Goal: Information Seeking & Learning: Learn about a topic

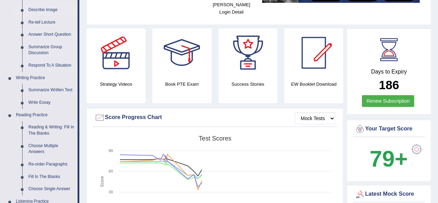
scroll to position [118, 0]
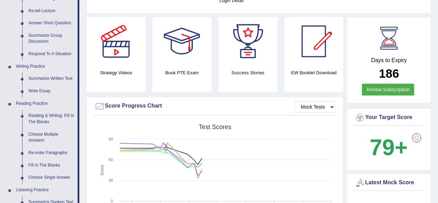
drag, startPoint x: 76, startPoint y: 67, endPoint x: 62, endPoint y: 69, distance: 14.1
click at [76, 67] on link "Writing Practice" at bounding box center [45, 66] width 65 height 12
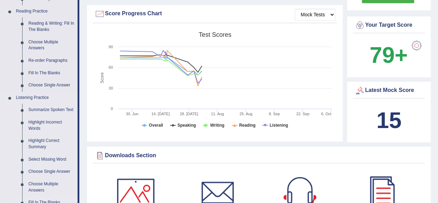
scroll to position [285, 0]
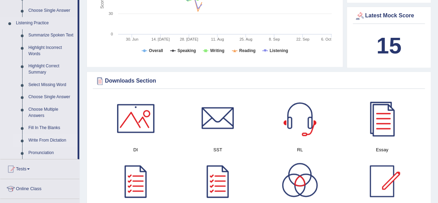
click at [43, 138] on link "Write From Dictation" at bounding box center [51, 140] width 52 height 12
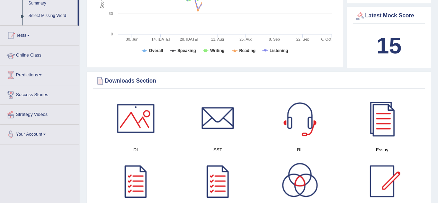
scroll to position [122, 0]
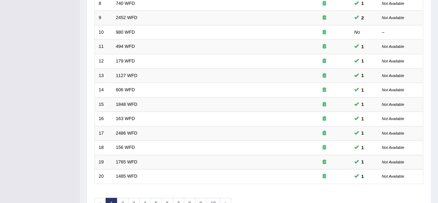
scroll to position [253, 0]
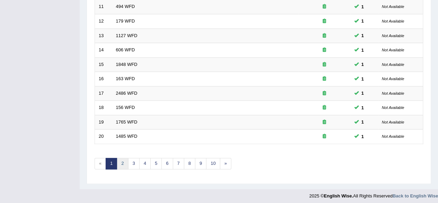
click at [120, 158] on link "2" at bounding box center [122, 163] width 11 height 11
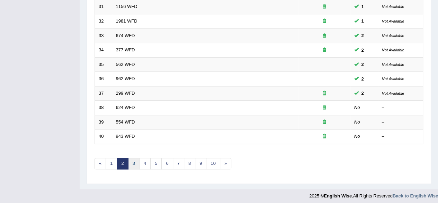
click at [133, 162] on link "3" at bounding box center [133, 163] width 11 height 11
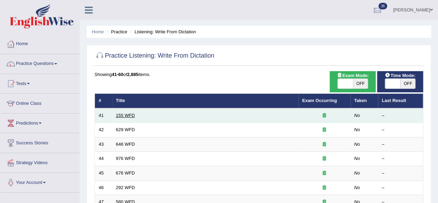
click at [124, 116] on link "155 WFD" at bounding box center [125, 115] width 19 height 5
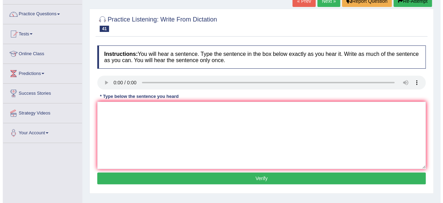
scroll to position [50, 0]
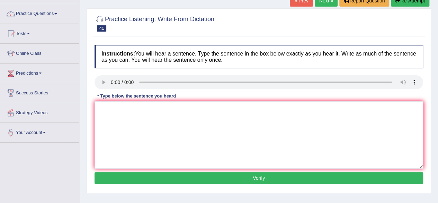
click at [141, 116] on div "Instructions: You will hear a sentence. Type the sentence in the box below exac…" at bounding box center [259, 116] width 332 height 148
click at [141, 116] on textarea at bounding box center [259, 134] width 329 height 67
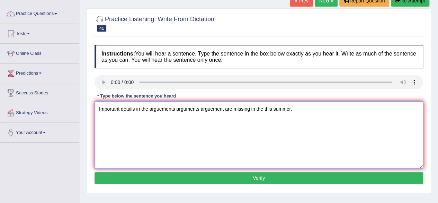
type textarea "Important details in the arguements arguments arguement are missing in the this…"
click at [203, 178] on button "Verify" at bounding box center [259, 178] width 329 height 12
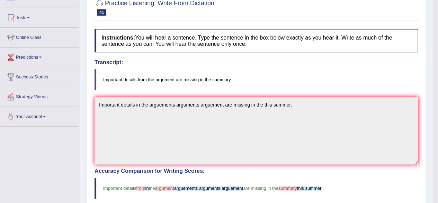
scroll to position [0, 0]
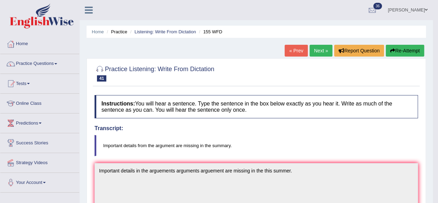
click at [311, 50] on link "Next »" at bounding box center [321, 51] width 23 height 12
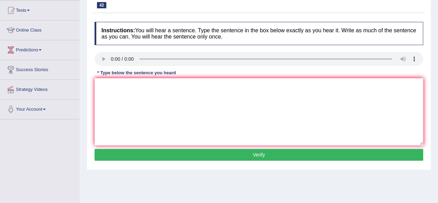
scroll to position [73, 0]
click at [133, 87] on textarea at bounding box center [259, 111] width 329 height 67
type textarea "Please provide the reports to support the ideas of this arguement."
click at [175, 152] on button "Verify" at bounding box center [259, 155] width 329 height 12
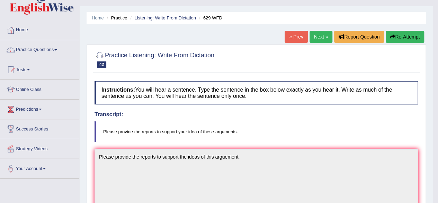
scroll to position [0, 0]
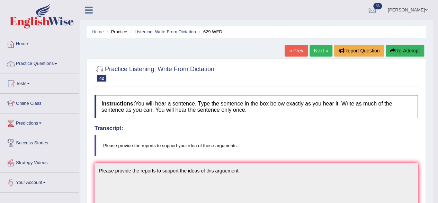
click at [317, 51] on link "Next »" at bounding box center [321, 51] width 23 height 12
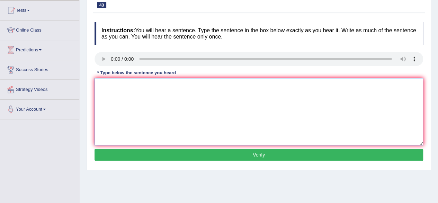
click at [123, 82] on textarea at bounding box center [259, 111] width 329 height 67
type textarea "The industrial revolution in [GEOGRAPHIC_DATA] was driven by the stream."
click at [190, 153] on button "Verify" at bounding box center [259, 155] width 329 height 12
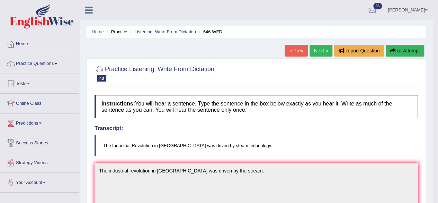
click at [314, 53] on link "Next »" at bounding box center [321, 51] width 23 height 12
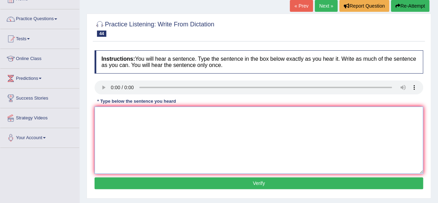
click at [126, 119] on textarea at bounding box center [259, 139] width 329 height 67
type textarea "The study of the economy is the tricky subject to research."
click at [168, 184] on button "Verify" at bounding box center [259, 183] width 329 height 12
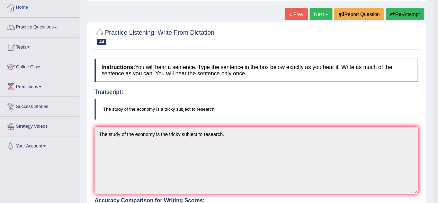
scroll to position [35, 0]
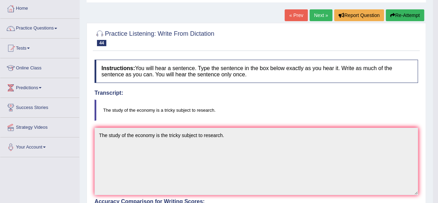
click at [321, 13] on link "Next »" at bounding box center [321, 15] width 23 height 12
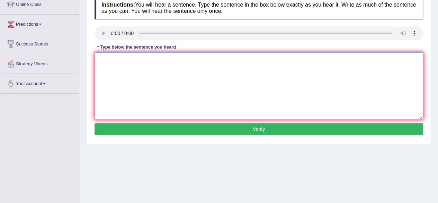
click at [125, 60] on textarea at bounding box center [259, 85] width 329 height 67
type textarea "Universities need to secure the grades for the research subject."
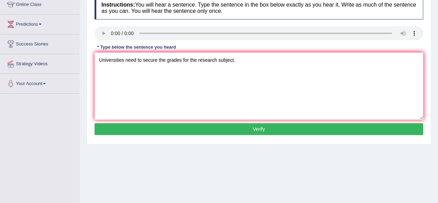
click at [157, 126] on button "Verify" at bounding box center [259, 129] width 329 height 12
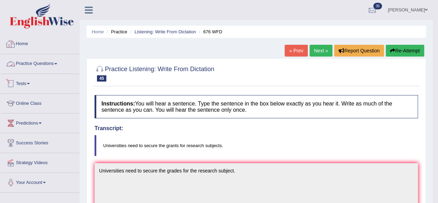
click at [29, 66] on link "Practice Questions" at bounding box center [39, 62] width 79 height 17
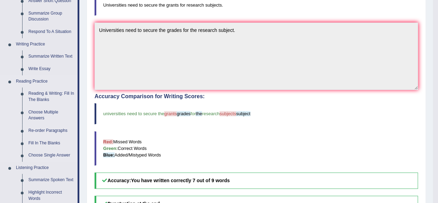
scroll to position [141, 0]
click at [46, 94] on link "Reading & Writing: Fill In The Blanks" at bounding box center [51, 96] width 52 height 18
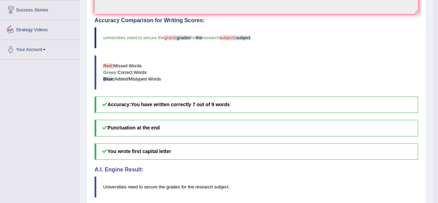
scroll to position [243, 0]
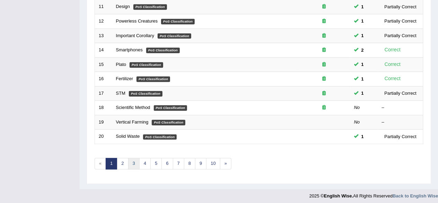
click at [128, 160] on link "3" at bounding box center [133, 163] width 11 height 11
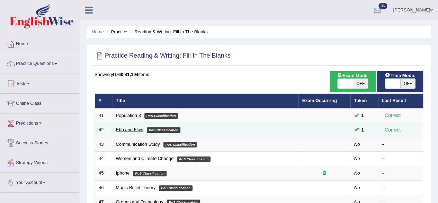
click at [133, 129] on link "Ebb and Flow" at bounding box center [130, 129] width 28 height 5
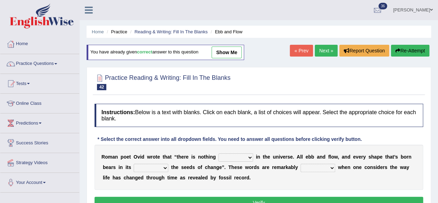
click at [326, 47] on link "Next »" at bounding box center [326, 51] width 23 height 12
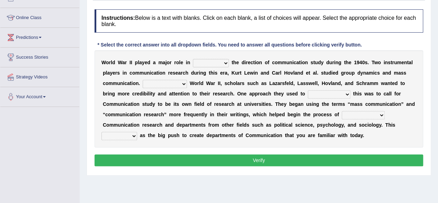
scroll to position [86, 0]
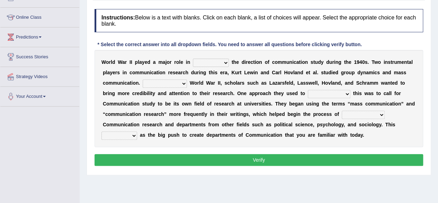
click at [214, 64] on select "shaping sharpening shunning shivering" at bounding box center [211, 63] width 36 height 8
select select "shaping"
click at [193, 59] on select "shaping sharpening shunning shivering" at bounding box center [211, 63] width 36 height 8
click at [168, 82] on select "Being followed To be followed Following Followed" at bounding box center [165, 83] width 44 height 8
select select "Following"
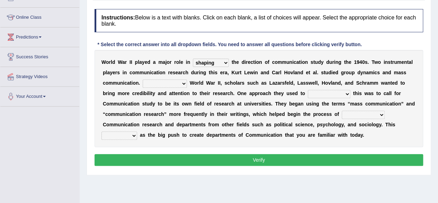
click at [143, 79] on select "Being followed To be followed Following Followed" at bounding box center [165, 83] width 44 height 8
click at [334, 91] on select "accompany accomplish acknowledge accommodate" at bounding box center [329, 94] width 43 height 8
select select "acknowledge"
click at [308, 90] on select "accompany accomplish acknowledge accommodate" at bounding box center [329, 94] width 43 height 8
click at [359, 112] on select "discharging distinguishing disputing displaying" at bounding box center [363, 114] width 43 height 8
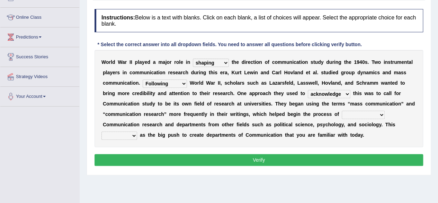
select select "displaying"
click at [342, 110] on select "discharging distinguishing disputing displaying" at bounding box center [363, 114] width 43 height 8
click at [127, 133] on select "served considered regarded provided" at bounding box center [119, 135] width 36 height 8
select select "considered"
click at [101, 131] on select "served considered regarded provided" at bounding box center [119, 135] width 36 height 8
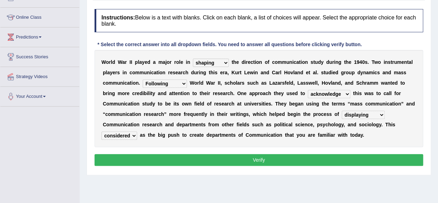
click at [118, 132] on select "served considered regarded provided" at bounding box center [119, 135] width 36 height 8
click at [163, 157] on button "Verify" at bounding box center [259, 160] width 329 height 12
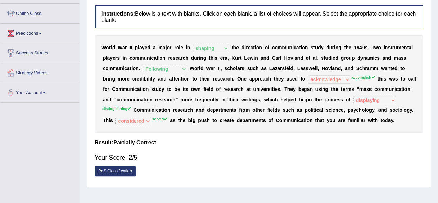
scroll to position [46, 0]
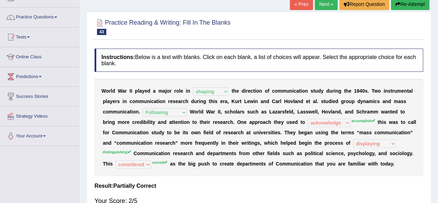
click at [324, 7] on link "Next »" at bounding box center [326, 4] width 23 height 12
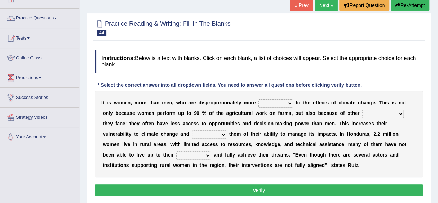
scroll to position [54, 0]
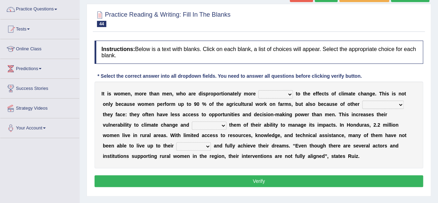
click at [278, 93] on select "defensive beatable vulnerable defective" at bounding box center [275, 94] width 35 height 8
select select "defensive"
click at [258, 90] on select "defensive beatable vulnerable defective" at bounding box center [275, 94] width 35 height 8
click at [381, 104] on select "chances challenges awkwardness changes" at bounding box center [383, 104] width 42 height 8
select select "challenges"
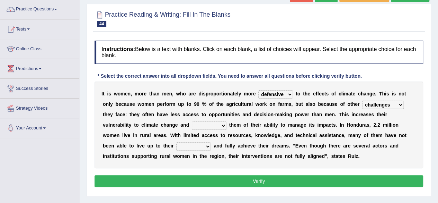
click at [362, 100] on select "chances challenges awkwardness changes" at bounding box center [383, 104] width 42 height 8
click at [192, 122] on select "deprives caprices deposits thrives" at bounding box center [209, 125] width 35 height 8
select select "deprives"
click at [192, 121] on select "deprives caprices deposits thrives" at bounding box center [209, 125] width 35 height 8
click at [176, 144] on select "endurance patience capacities publicity" at bounding box center [193, 146] width 35 height 8
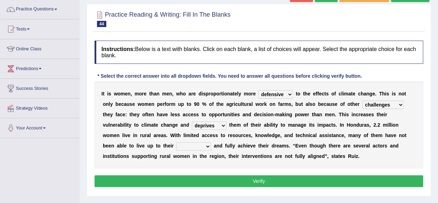
select select "capacities"
click at [176, 142] on select "endurance patience capacities publicity" at bounding box center [193, 146] width 35 height 8
click at [158, 176] on button "Verify" at bounding box center [259, 181] width 329 height 12
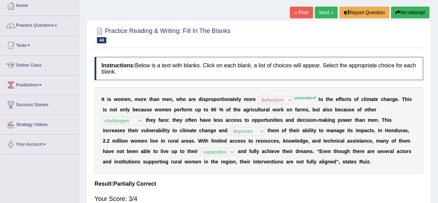
scroll to position [35, 0]
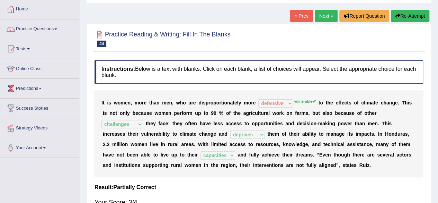
click at [319, 18] on link "Next »" at bounding box center [326, 16] width 23 height 12
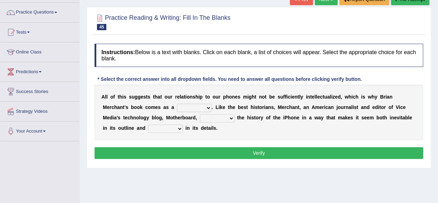
click at [206, 104] on select "privilege relief demotion flash" at bounding box center [194, 108] width 35 height 8
click at [239, 140] on div "Instructions: Below is a text with blanks. Click on each blank, a list of choic…" at bounding box center [259, 102] width 332 height 124
click at [216, 117] on select "enriches unpacks detours contorts" at bounding box center [217, 118] width 35 height 8
select select "unpacks"
click at [200, 114] on select "enriches unpacks detours contorts" at bounding box center [217, 118] width 35 height 8
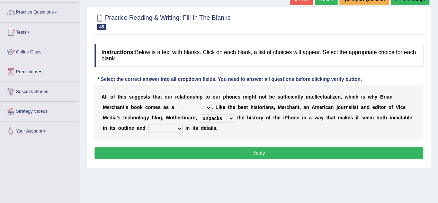
click at [178, 126] on select "surprises surprised surprising surprise" at bounding box center [165, 128] width 35 height 8
select select "surprising"
click at [148, 124] on select "surprises surprised surprising surprise" at bounding box center [165, 128] width 35 height 8
click at [202, 105] on select "privilege relief demotion flash" at bounding box center [194, 108] width 35 height 8
select select "flash"
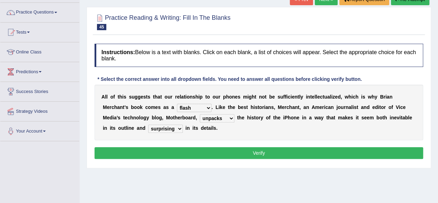
click at [177, 104] on select "privilege relief demotion flash" at bounding box center [194, 108] width 35 height 8
click at [188, 150] on button "Verify" at bounding box center [259, 153] width 329 height 12
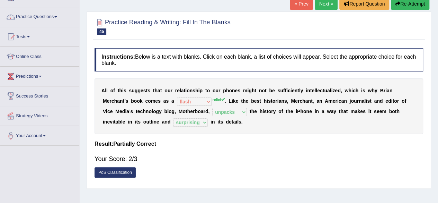
scroll to position [46, 0]
click at [410, 6] on button "Re-Attempt" at bounding box center [410, 4] width 38 height 12
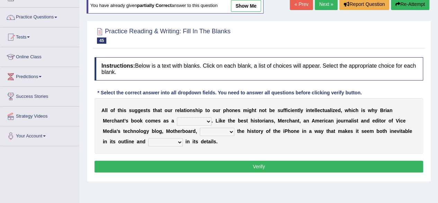
click at [196, 122] on select "privilege relief demotion flash" at bounding box center [194, 121] width 35 height 8
select select "relief"
click at [177, 117] on select "privilege relief demotion flash" at bounding box center [194, 121] width 35 height 8
click at [218, 133] on select "enriches unpacks detours contorts" at bounding box center [217, 131] width 35 height 8
select select "unpacks"
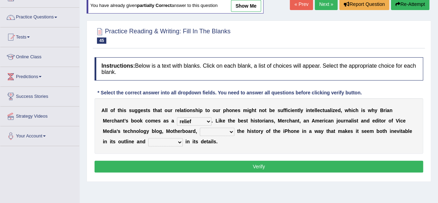
click at [200, 127] on select "enriches unpacks detours contorts" at bounding box center [217, 131] width 35 height 8
click at [169, 143] on select "surprises surprised surprising surprise" at bounding box center [165, 142] width 35 height 8
select select "surprising"
click at [148, 138] on select "surprises surprised surprising surprise" at bounding box center [165, 142] width 35 height 8
click at [197, 161] on button "Verify" at bounding box center [259, 166] width 329 height 12
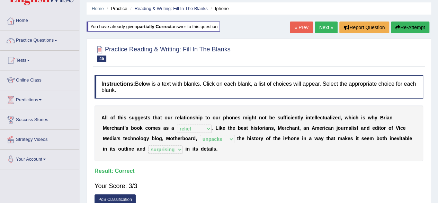
scroll to position [23, 0]
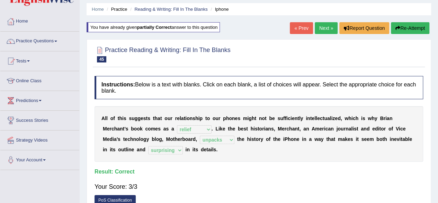
click at [318, 30] on link "Next »" at bounding box center [326, 28] width 23 height 12
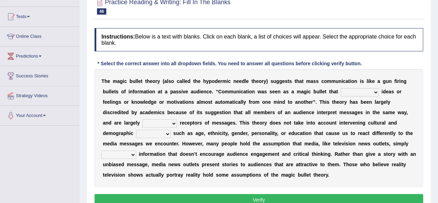
scroll to position [80, 0]
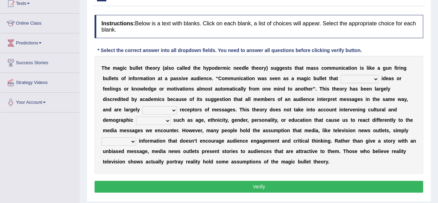
click at [359, 78] on select "transported translated transferred transformed" at bounding box center [360, 79] width 38 height 8
select select "transferred"
click at [341, 75] on select "transported translated transferred transformed" at bounding box center [360, 79] width 38 height 8
click at [159, 110] on select "negative active positive passive" at bounding box center [159, 110] width 35 height 8
click at [249, 108] on b "s" at bounding box center [248, 110] width 3 height 6
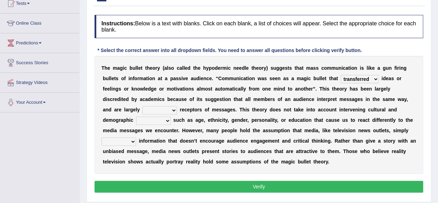
click at [158, 108] on select "negative active positive passive" at bounding box center [159, 110] width 35 height 8
select select "passive"
click at [142, 106] on select "negative active positive passive" at bounding box center [159, 110] width 35 height 8
click at [159, 121] on select "variables varies varieties variations" at bounding box center [153, 120] width 35 height 8
select select "variables"
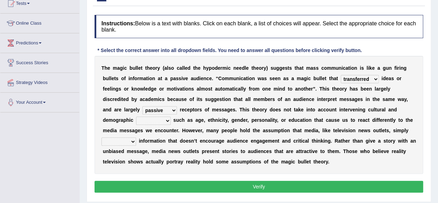
click at [136, 116] on select "variables varies varieties variations" at bounding box center [153, 120] width 35 height 8
click at [122, 140] on select "respond resume release request" at bounding box center [118, 141] width 35 height 8
select select "respond"
click at [101, 137] on select "respond resume release request" at bounding box center [118, 141] width 35 height 8
click at [227, 183] on button "Verify" at bounding box center [259, 186] width 329 height 12
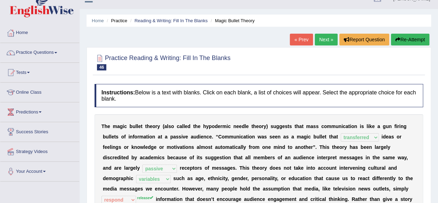
scroll to position [10, 0]
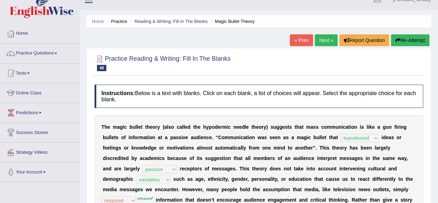
click at [317, 43] on link "Next »" at bounding box center [326, 40] width 23 height 12
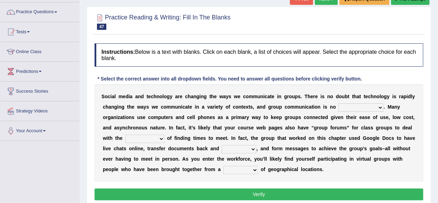
scroll to position [59, 0]
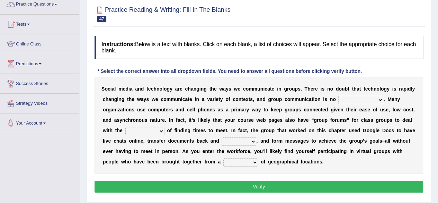
click at [358, 99] on select "exception exemplification extradition excursion" at bounding box center [360, 100] width 45 height 8
click at [338, 96] on select "exception exemplification extradition excursion" at bounding box center [360, 100] width 45 height 8
click at [360, 99] on select "exception exemplification extradition excursion" at bounding box center [360, 100] width 45 height 8
click at [358, 97] on select "exception exemplification extradition excursion" at bounding box center [360, 100] width 45 height 8
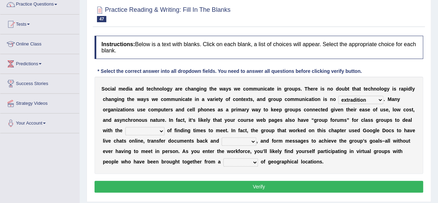
select select "exception"
click at [338, 96] on select "exception exemplification extradition excursion" at bounding box center [360, 100] width 45 height 8
click at [147, 131] on select "localities liabilities complexities causalities" at bounding box center [144, 131] width 39 height 8
select select "complexities"
click at [125, 127] on select "localities liabilities complexities causalities" at bounding box center [144, 131] width 39 height 8
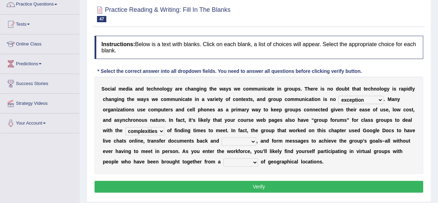
click at [149, 132] on select "localities liabilities complexities causalities" at bounding box center [144, 131] width 39 height 8
click at [205, 140] on b "k" at bounding box center [206, 141] width 3 height 6
click at [237, 142] on select "fill forth toward beyond" at bounding box center [239, 141] width 35 height 8
select select "forth"
click at [222, 137] on select "fill forth toward beyond" at bounding box center [239, 141] width 35 height 8
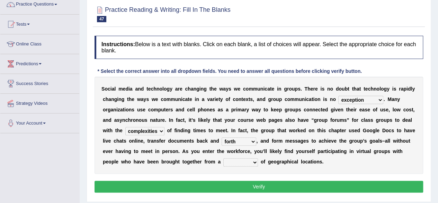
click at [250, 143] on select "fill forth toward beyond" at bounding box center [239, 141] width 35 height 8
click at [240, 161] on select "form variety kind variation" at bounding box center [240, 162] width 35 height 8
click at [223, 158] on select "form variety kind variation" at bounding box center [240, 162] width 35 height 8
click at [245, 161] on select "form variety kind variation" at bounding box center [240, 162] width 35 height 8
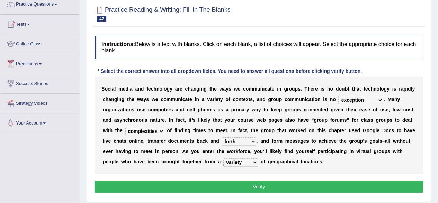
select select "variation"
click at [223, 158] on select "form variety kind variation" at bounding box center [240, 162] width 35 height 8
click at [234, 185] on button "Verify" at bounding box center [259, 186] width 329 height 12
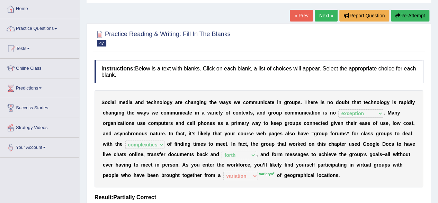
scroll to position [35, 0]
click at [327, 18] on link "Next »" at bounding box center [326, 16] width 23 height 12
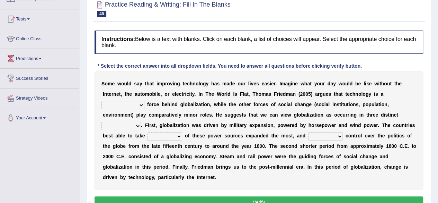
scroll to position [66, 0]
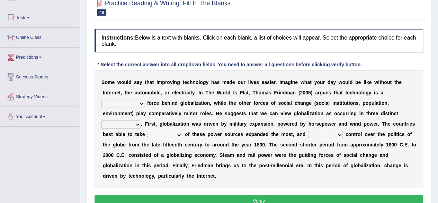
click at [138, 104] on select "driving demeaning distinguishing demanding" at bounding box center [122, 103] width 43 height 8
select select "driving"
click at [101, 99] on select "driving demeaning distinguishing demanding" at bounding box center [122, 103] width 43 height 8
click at [133, 104] on select "driving demeaning distinguishing demanding" at bounding box center [122, 103] width 43 height 8
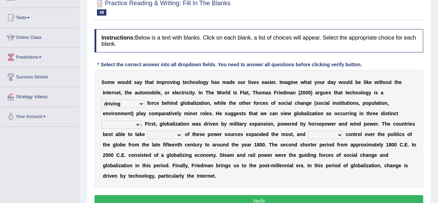
click at [132, 125] on select "periods periodicals perspectives perceptions" at bounding box center [120, 124] width 39 height 8
select select "periods"
click at [101, 120] on select "periods periodicals perspectives perceptions" at bounding box center [120, 124] width 39 height 8
click at [170, 134] on select "action advantage account care" at bounding box center [165, 135] width 35 height 8
select select "advantage"
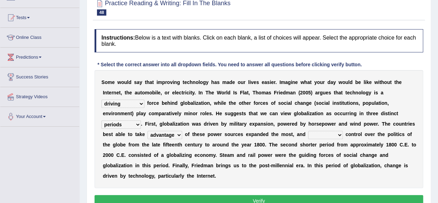
click at [148, 131] on select "action advantage account care" at bounding box center [165, 135] width 35 height 8
click at [167, 131] on select "action advantage account care" at bounding box center [165, 135] width 35 height 8
click at [232, 137] on div "S o m e w o u l d s a y t h a t i m p r o v i n g t e c h n o l o g y h a s m a…" at bounding box center [259, 129] width 329 height 118
click at [330, 131] on select "exist extract exert expect" at bounding box center [325, 135] width 35 height 8
select select "expect"
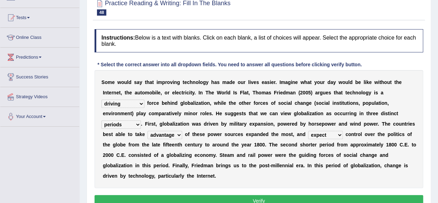
click at [308, 131] on select "exist extract exert expect" at bounding box center [325, 135] width 35 height 8
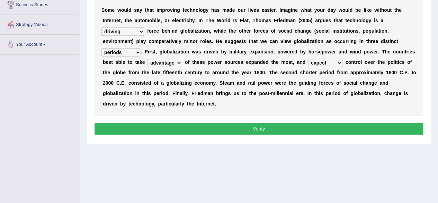
click at [225, 128] on button "Verify" at bounding box center [259, 129] width 329 height 12
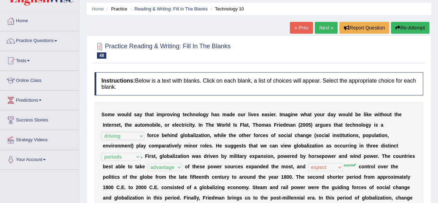
scroll to position [0, 0]
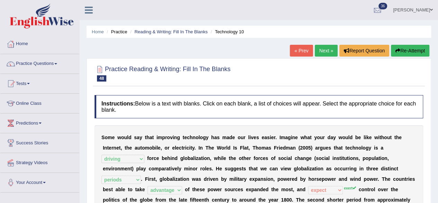
click at [320, 46] on link "Next »" at bounding box center [326, 51] width 23 height 12
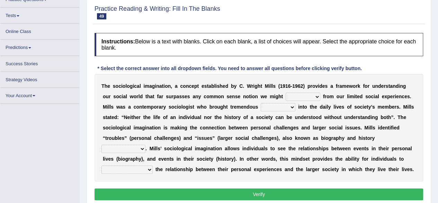
scroll to position [64, 0]
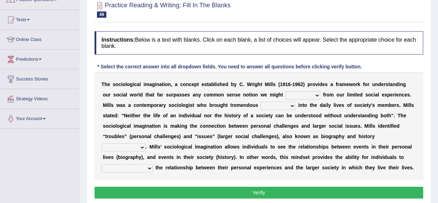
click at [304, 95] on select "depart derive describe deprive" at bounding box center [303, 95] width 35 height 8
select select "derive"
click at [286, 91] on select "depart derive describe deprive" at bounding box center [303, 95] width 35 height 8
click at [268, 105] on select "sight insight comment interaction" at bounding box center [278, 105] width 35 height 8
select select "insight"
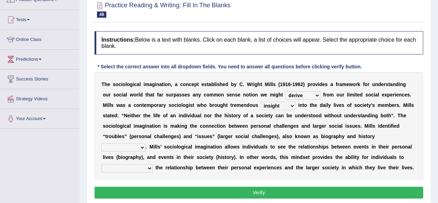
click at [261, 101] on select "sight insight comment interaction" at bounding box center [278, 105] width 35 height 8
click at [130, 145] on select "accordingly collectively respectively spontaneously" at bounding box center [123, 147] width 44 height 8
select select "respectively"
click at [101, 143] on select "accordingly collectively respectively spontaneously" at bounding box center [123, 147] width 44 height 8
click at [141, 167] on select "commercialize capitalize realize compartmentalize" at bounding box center [126, 168] width 51 height 8
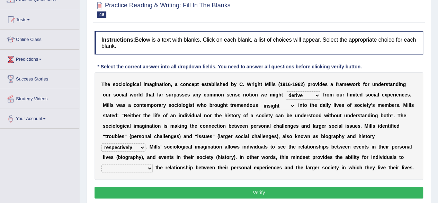
select select "capitalize"
click at [101, 164] on select "commercialize capitalize realize compartmentalize" at bounding box center [126, 168] width 51 height 8
click at [179, 193] on button "Verify" at bounding box center [259, 192] width 329 height 12
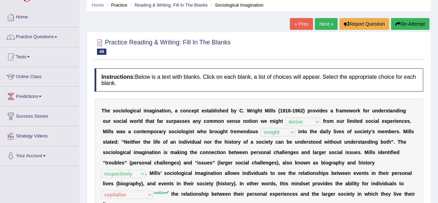
scroll to position [26, 0]
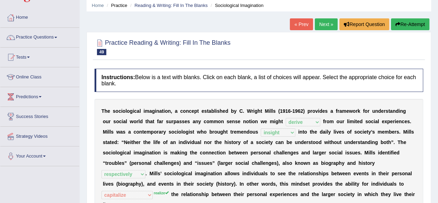
click at [322, 21] on link "Next »" at bounding box center [326, 24] width 23 height 12
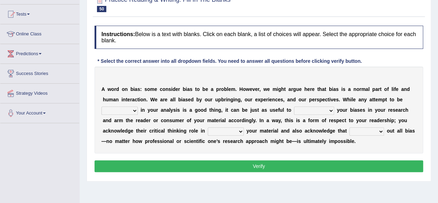
scroll to position [71, 0]
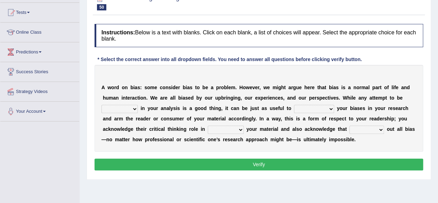
click at [116, 109] on select "objective optimistic subjective pessimistic" at bounding box center [119, 109] width 36 height 8
select select "subjective"
click at [101, 105] on select "objective optimistic subjective pessimistic" at bounding box center [119, 109] width 36 height 8
click at [306, 107] on select "assume achieve acquire acknowledge" at bounding box center [314, 109] width 40 height 8
select select "assume"
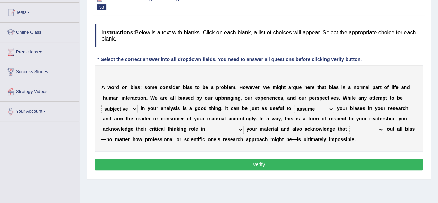
click at [294, 105] on select "assume achieve acquire acknowledge" at bounding box center [314, 109] width 40 height 8
click at [228, 128] on select "contacting consuming conducting confirming" at bounding box center [226, 129] width 36 height 8
select select "contacting"
click at [208, 125] on select "contacting consuming conducting confirming" at bounding box center [226, 129] width 36 height 8
click at [368, 127] on select "phasing building ruling pushing" at bounding box center [367, 129] width 35 height 8
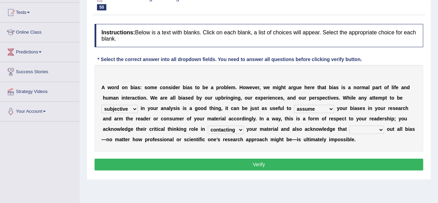
select select "ruling"
click at [350, 125] on select "phasing building ruling pushing" at bounding box center [367, 129] width 35 height 8
click at [268, 160] on button "Verify" at bounding box center [259, 164] width 329 height 12
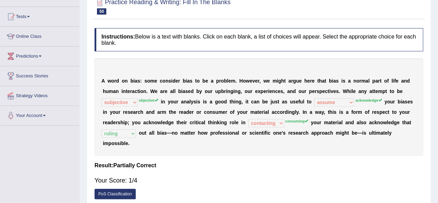
scroll to position [0, 0]
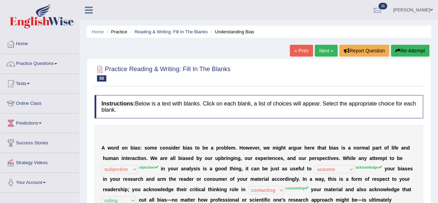
click at [326, 49] on link "Next »" at bounding box center [326, 51] width 23 height 12
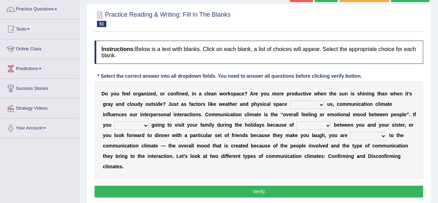
scroll to position [56, 0]
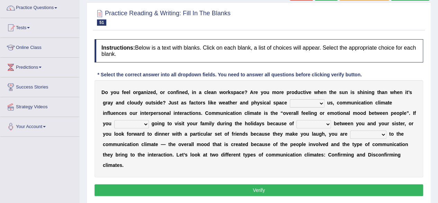
click at [302, 100] on select "improve impact impose imply" at bounding box center [307, 103] width 35 height 8
select select "impact"
click at [290, 99] on select "improve impact impose imply" at bounding box center [307, 103] width 35 height 8
click at [137, 122] on select "dread force scare afraid" at bounding box center [131, 124] width 35 height 8
click at [114, 120] on select "dread force scare afraid" at bounding box center [131, 124] width 35 height 8
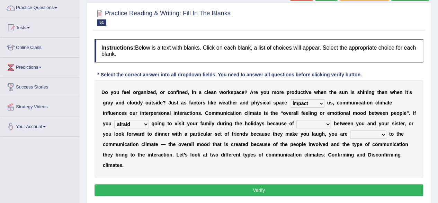
click at [139, 123] on select "dread force scare afraid" at bounding box center [131, 124] width 35 height 8
select select "force"
click at [114, 120] on select "dread force scare afraid" at bounding box center [131, 124] width 35 height 8
click at [324, 124] on select "tender tension tendency tenacity" at bounding box center [314, 124] width 35 height 8
select select "tension"
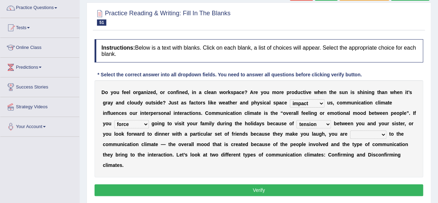
click at [297, 120] on select "tender tension tendency tenacity" at bounding box center [314, 124] width 35 height 8
click at [143, 121] on select "dread force scare afraid" at bounding box center [131, 124] width 35 height 8
click at [260, 141] on b "a" at bounding box center [260, 144] width 3 height 6
click at [368, 133] on select "relying relating responding recycling" at bounding box center [368, 134] width 36 height 8
click at [291, 136] on div "D o y o u f e e l o r g a n i z e d , o r c o n f i n e d , i n a c l e a n w o…" at bounding box center [259, 128] width 329 height 97
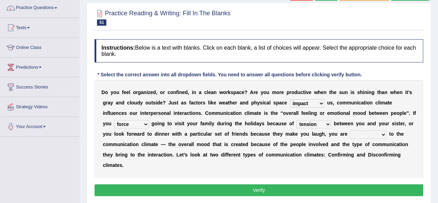
click at [368, 135] on select "relying relating responding recycling" at bounding box center [368, 134] width 36 height 8
select select "relying"
click at [350, 130] on select "relying relating responding recycling" at bounding box center [368, 134] width 36 height 8
click at [140, 121] on select "dread force scare afraid" at bounding box center [131, 124] width 35 height 8
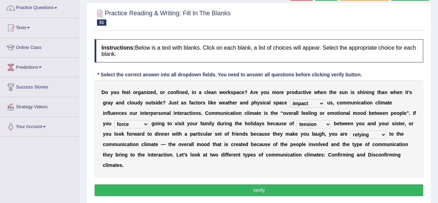
click at [140, 121] on select "dread force scare afraid" at bounding box center [131, 124] width 35 height 8
select select "afraid"
click at [114, 120] on select "dread force scare afraid" at bounding box center [131, 124] width 35 height 8
click at [227, 186] on button "Verify" at bounding box center [259, 190] width 329 height 12
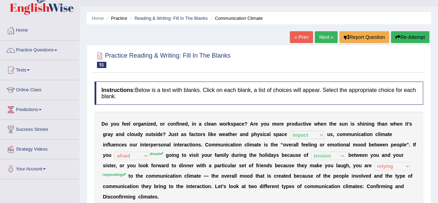
scroll to position [5, 0]
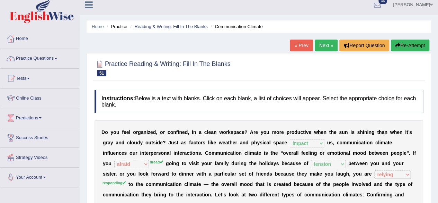
click at [324, 46] on link "Next »" at bounding box center [326, 45] width 23 height 12
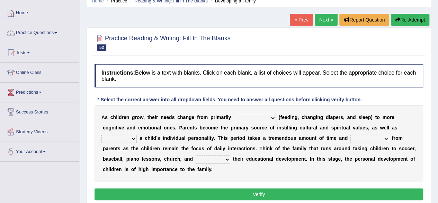
scroll to position [40, 0]
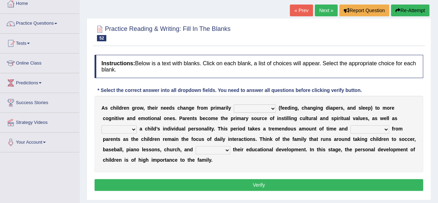
click at [256, 108] on select "psychological educational physical social" at bounding box center [255, 108] width 42 height 8
select select "physical"
click at [234, 104] on select "psychological educational physical social" at bounding box center [255, 108] width 42 height 8
click at [258, 105] on select "psychological educational physical social" at bounding box center [255, 108] width 42 height 8
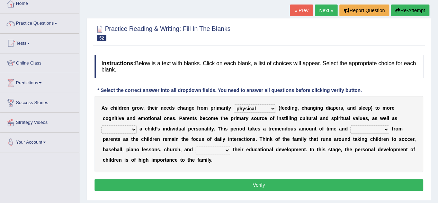
click at [127, 128] on select "caring calculating feeding fostering" at bounding box center [118, 129] width 35 height 8
select select "fostering"
click at [101, 125] on select "caring calculating feeding fostering" at bounding box center [118, 129] width 35 height 8
click at [368, 128] on select "commitment components compliance comments" at bounding box center [370, 129] width 39 height 8
select select "commitment"
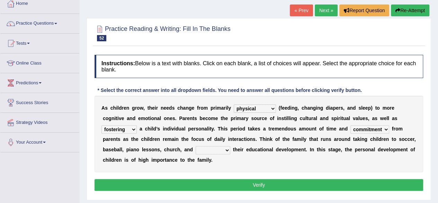
click at [351, 125] on select "commitment components compliance comments" at bounding box center [370, 129] width 39 height 8
click at [223, 149] on select "granting guiding generating gaining" at bounding box center [213, 150] width 35 height 8
select select "guiding"
click at [196, 146] on select "granting guiding generating gaining" at bounding box center [213, 150] width 35 height 8
click at [245, 185] on button "Verify" at bounding box center [259, 185] width 329 height 12
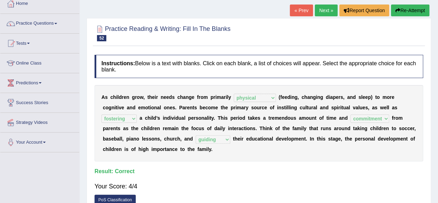
scroll to position [7, 0]
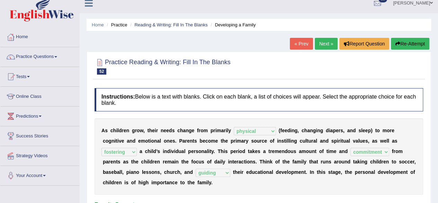
click at [316, 41] on link "Next »" at bounding box center [326, 44] width 23 height 12
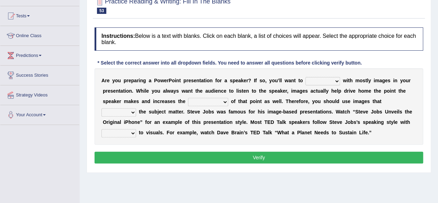
scroll to position [67, 0]
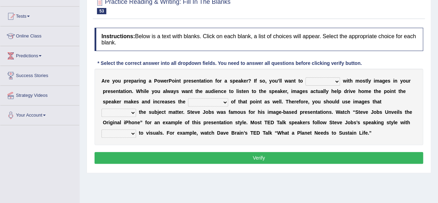
click at [313, 79] on select "stand stay stick stock" at bounding box center [323, 81] width 35 height 8
select select "stick"
click at [306, 77] on select "stand stay stick stock" at bounding box center [323, 81] width 35 height 8
click at [329, 77] on select "stand stay stick stock" at bounding box center [323, 81] width 35 height 8
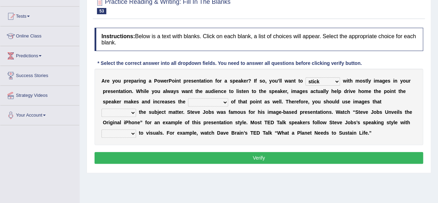
click at [205, 100] on select "memorability morality mobilization mobility" at bounding box center [208, 102] width 40 height 8
select select "mobility"
click at [188, 98] on select "memorability morality mobilization mobility" at bounding box center [208, 102] width 40 height 8
click at [131, 113] on select "suggest supply submit support" at bounding box center [118, 112] width 35 height 8
select select "support"
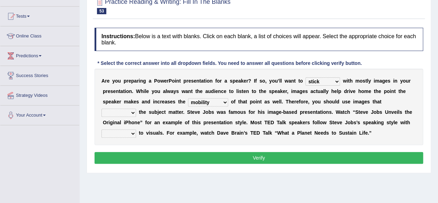
click at [101, 108] on select "suggest supply submit support" at bounding box center [118, 112] width 35 height 8
click at [120, 133] on select "regard result retrospect request" at bounding box center [118, 133] width 35 height 8
select select "regard"
click at [101, 129] on select "regard result retrospect request" at bounding box center [118, 133] width 35 height 8
click at [184, 153] on button "Verify" at bounding box center [259, 158] width 329 height 12
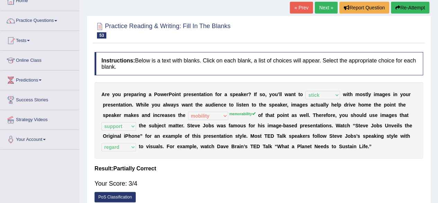
scroll to position [43, 0]
